Goal: Task Accomplishment & Management: Manage account settings

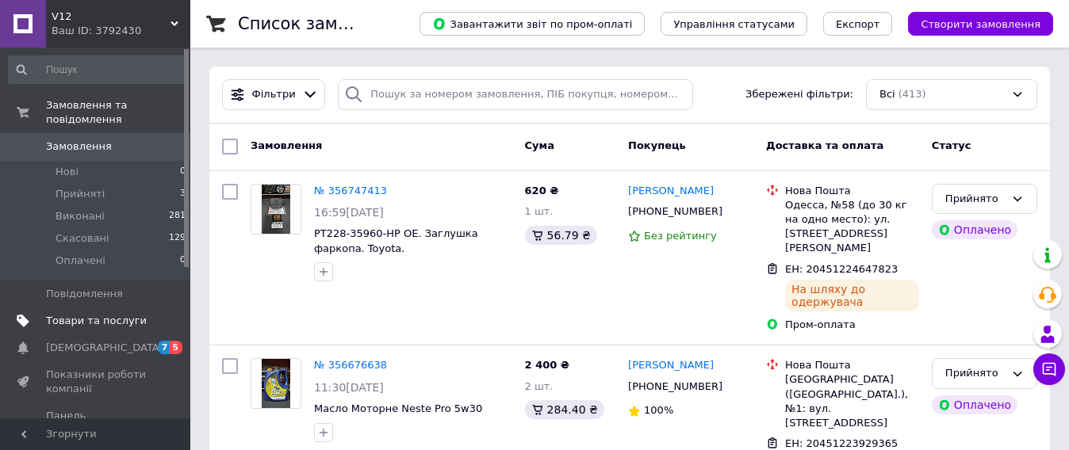
click at [100, 314] on span "Товари та послуги" at bounding box center [96, 321] width 101 height 14
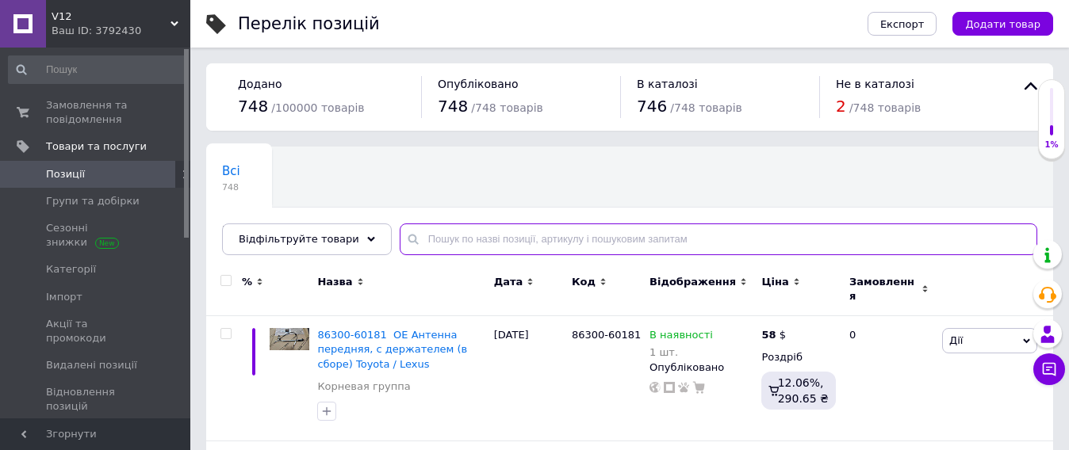
click at [463, 236] on input "text" at bounding box center [719, 240] width 638 height 32
paste input "0446660070"
type input "0446660070"
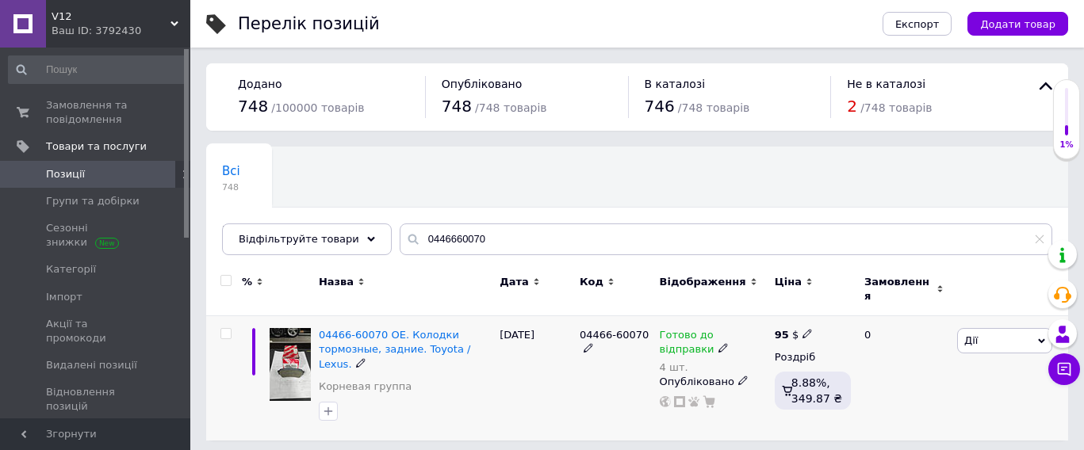
click at [293, 351] on img at bounding box center [290, 364] width 41 height 73
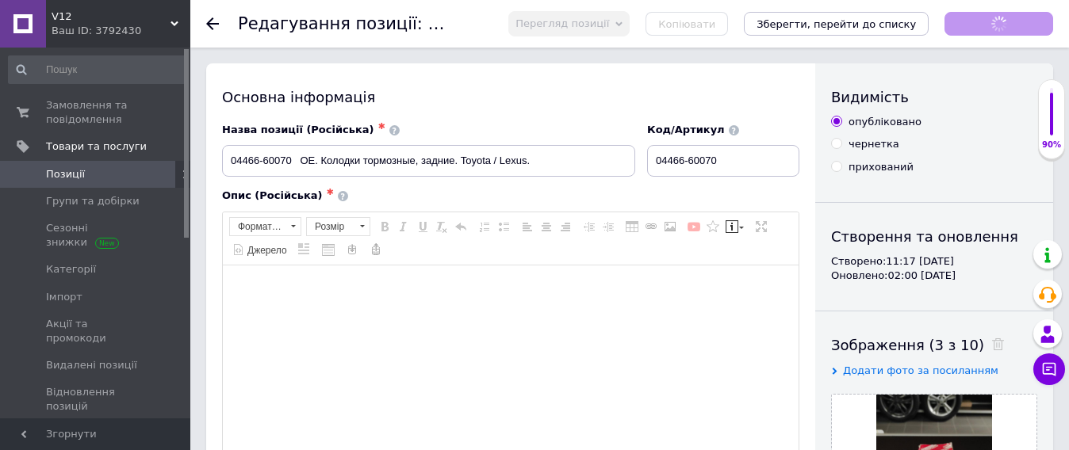
checkbox input "true"
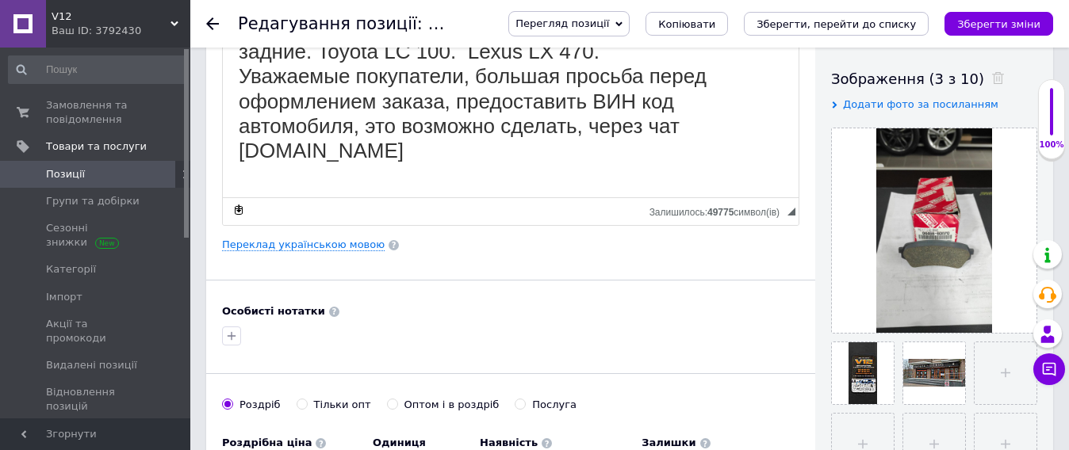
scroll to position [297, 0]
